Goal: Information Seeking & Learning: Compare options

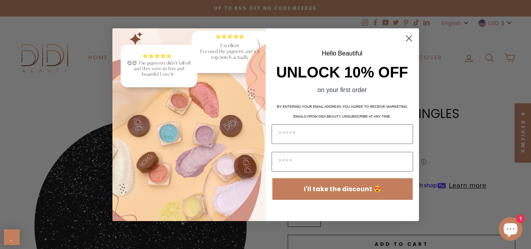
click at [407, 41] on circle "Close dialog" at bounding box center [408, 37] width 13 height 13
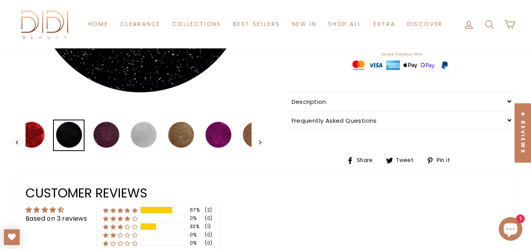
scroll to position [196, 0]
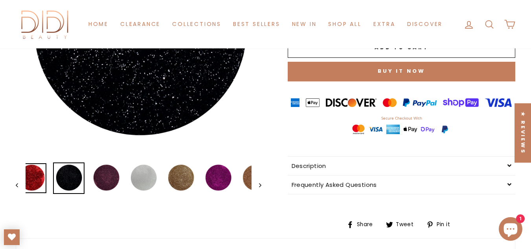
click at [32, 171] on img at bounding box center [32, 178] width 30 height 30
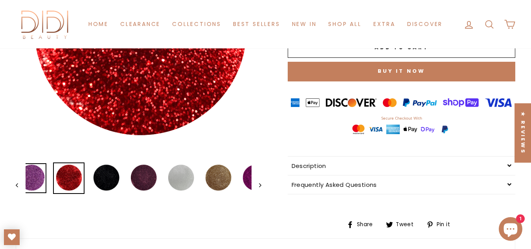
click at [31, 174] on img at bounding box center [32, 178] width 30 height 30
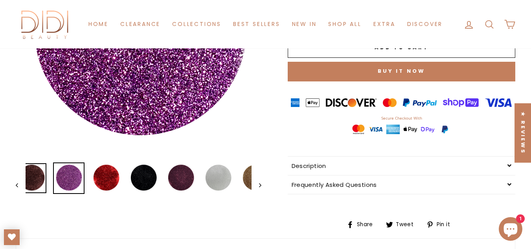
click at [31, 174] on img at bounding box center [32, 178] width 30 height 30
click at [31, 174] on link at bounding box center [32, 178] width 30 height 30
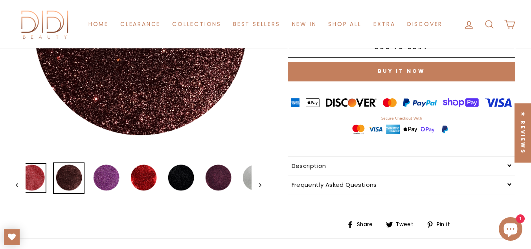
click at [31, 174] on img at bounding box center [32, 178] width 30 height 30
click at [31, 174] on link at bounding box center [32, 178] width 30 height 30
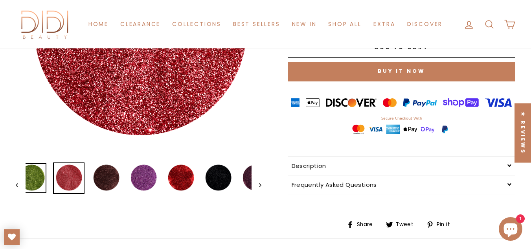
click at [31, 174] on img at bounding box center [32, 178] width 30 height 30
click at [31, 174] on link at bounding box center [32, 178] width 30 height 30
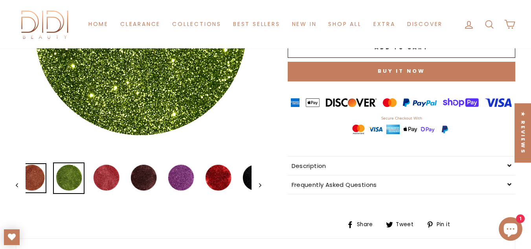
click at [31, 174] on img at bounding box center [32, 178] width 30 height 30
click at [18, 184] on button "Previous" at bounding box center [21, 184] width 10 height 45
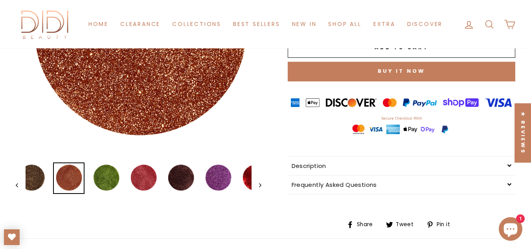
click at [18, 186] on button "Previous" at bounding box center [21, 184] width 10 height 45
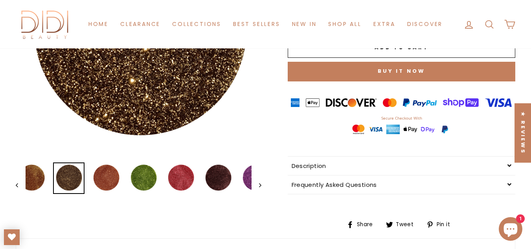
click at [18, 186] on button "Previous" at bounding box center [21, 184] width 10 height 45
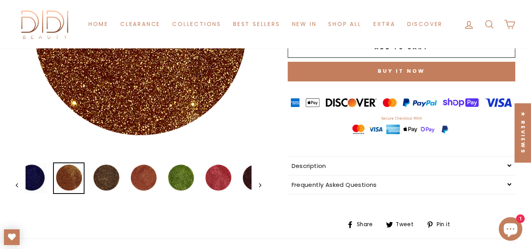
click at [18, 186] on button "Previous" at bounding box center [21, 184] width 10 height 45
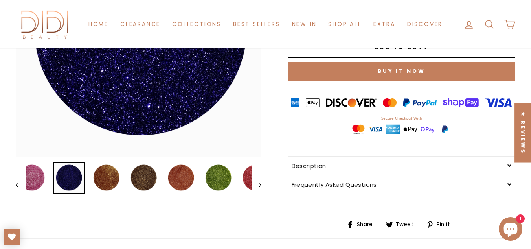
click at [18, 186] on button "Previous" at bounding box center [21, 184] width 10 height 45
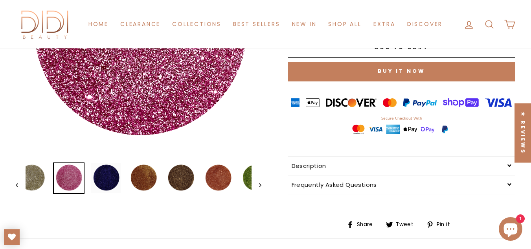
click at [18, 186] on button "Previous" at bounding box center [21, 184] width 10 height 45
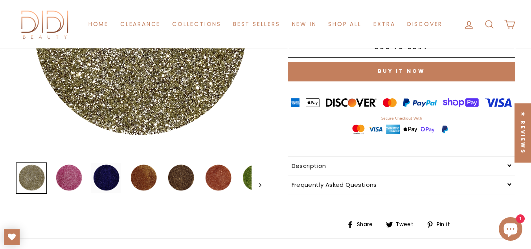
click at [18, 186] on img at bounding box center [32, 178] width 30 height 30
click at [73, 178] on img at bounding box center [69, 178] width 30 height 30
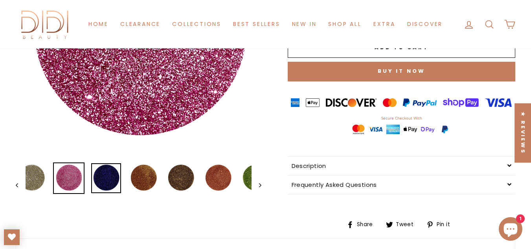
click at [98, 171] on img at bounding box center [106, 178] width 30 height 30
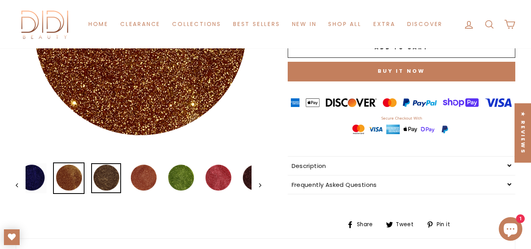
click at [109, 177] on img at bounding box center [106, 178] width 30 height 30
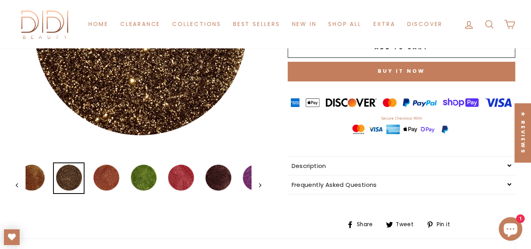
drag, startPoint x: 263, startPoint y: 119, endPoint x: 251, endPoint y: 116, distance: 11.9
drag, startPoint x: 114, startPoint y: 184, endPoint x: 110, endPoint y: 188, distance: 5.8
click at [114, 184] on img at bounding box center [106, 178] width 30 height 30
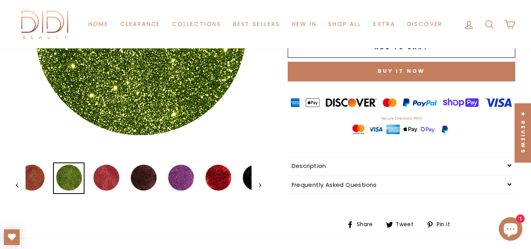
click at [84, 175] on img at bounding box center [69, 178] width 30 height 30
click at [119, 171] on div at bounding box center [105, 177] width 31 height 31
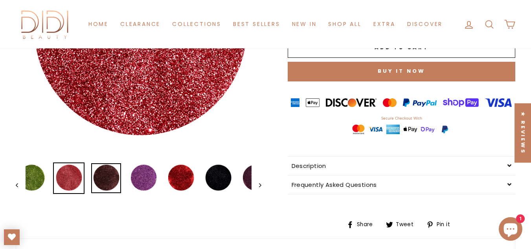
click at [115, 172] on img at bounding box center [106, 178] width 30 height 30
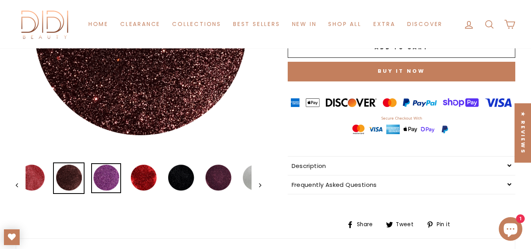
click at [110, 178] on img at bounding box center [106, 178] width 30 height 30
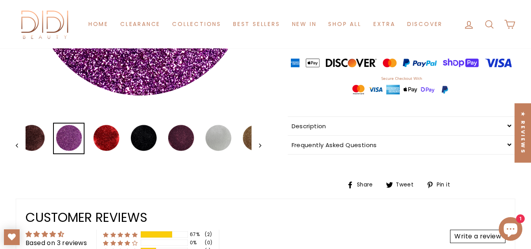
scroll to position [236, 0]
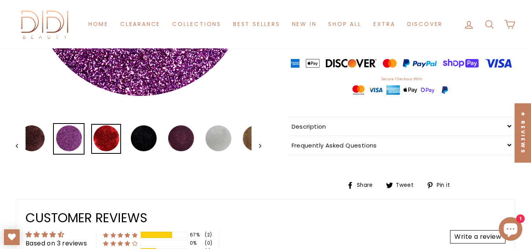
click at [108, 140] on img at bounding box center [106, 139] width 30 height 30
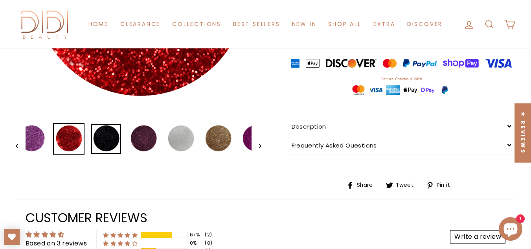
click at [109, 139] on img at bounding box center [106, 139] width 30 height 30
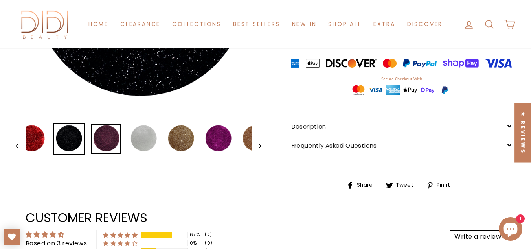
click at [113, 141] on img at bounding box center [106, 139] width 30 height 30
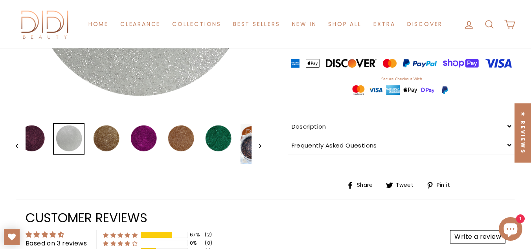
click at [84, 143] on img at bounding box center [69, 139] width 30 height 30
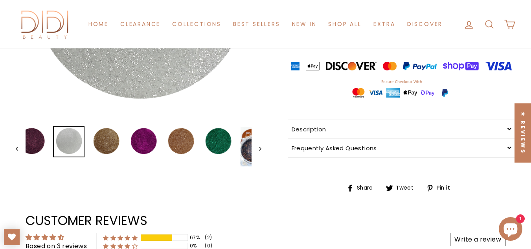
scroll to position [196, 0]
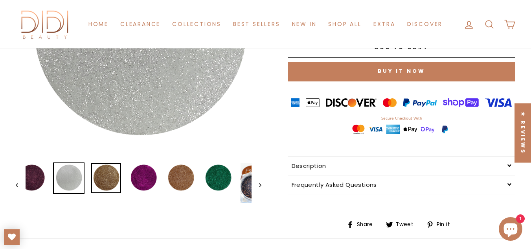
click at [112, 178] on img at bounding box center [106, 178] width 30 height 30
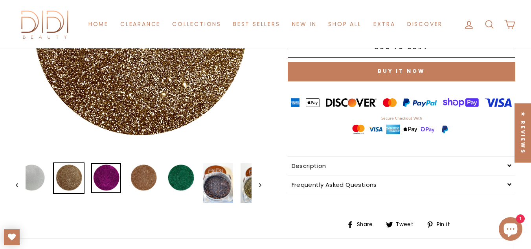
click at [102, 170] on img at bounding box center [106, 178] width 30 height 30
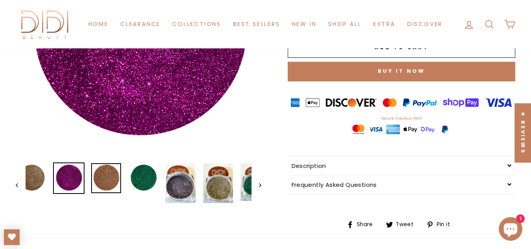
click at [114, 186] on img at bounding box center [106, 178] width 30 height 30
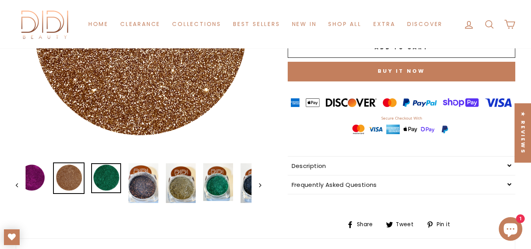
click at [117, 186] on img at bounding box center [106, 178] width 30 height 30
click at [147, 189] on img at bounding box center [143, 183] width 30 height 40
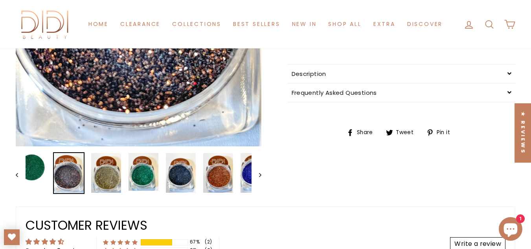
scroll to position [354, 0]
